Goal: Information Seeking & Learning: Find specific fact

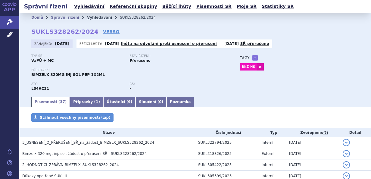
click at [92, 17] on link "Vyhledávání" at bounding box center [99, 17] width 25 height 4
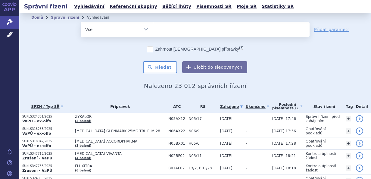
click at [164, 34] on ul at bounding box center [231, 28] width 156 height 13
click at [153, 34] on select at bounding box center [153, 29] width 0 height 15
click at [164, 34] on ul at bounding box center [231, 28] width 156 height 13
click at [153, 34] on select at bounding box center [153, 29] width 0 height 15
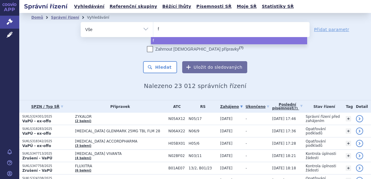
type input "fi"
type input "fin"
type input "fint"
type input "finte"
type input "fintep"
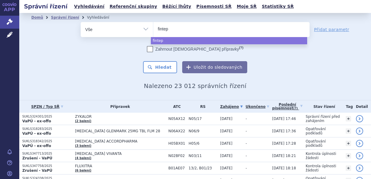
type input "fintepl"
type input "[MEDICAL_DATA]"
select select "[MEDICAL_DATA]"
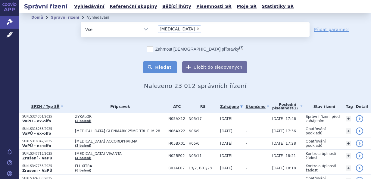
click at [169, 68] on button "Hledat" at bounding box center [160, 67] width 34 height 12
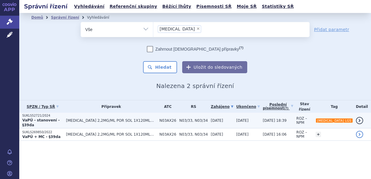
click at [207, 118] on span "N03/33, N03/34" at bounding box center [193, 120] width 29 height 4
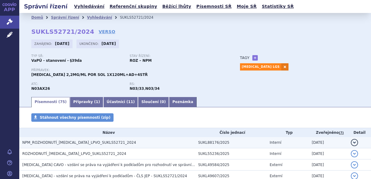
click at [89, 141] on span "NPM_ROZHODNUTÍ_FINTEPLA_LPVO_SUKLS52721_2024" at bounding box center [79, 142] width 114 height 4
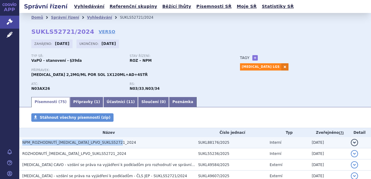
click at [89, 141] on span "NPM_ROZHODNUTÍ_FINTEPLA_LPVO_SUKLS52721_2024" at bounding box center [79, 142] width 114 height 4
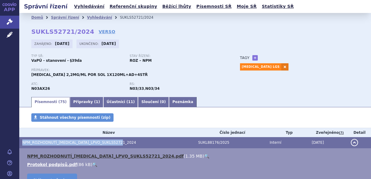
drag, startPoint x: 89, startPoint y: 141, endPoint x: 94, endPoint y: 156, distance: 15.3
click at [94, 156] on link "NPM_ROZHODNUTÍ_FINTEPLA_LPVO_SUKLS52721_2024.pdf" at bounding box center [105, 156] width 157 height 5
